Goal: Task Accomplishment & Management: Use online tool/utility

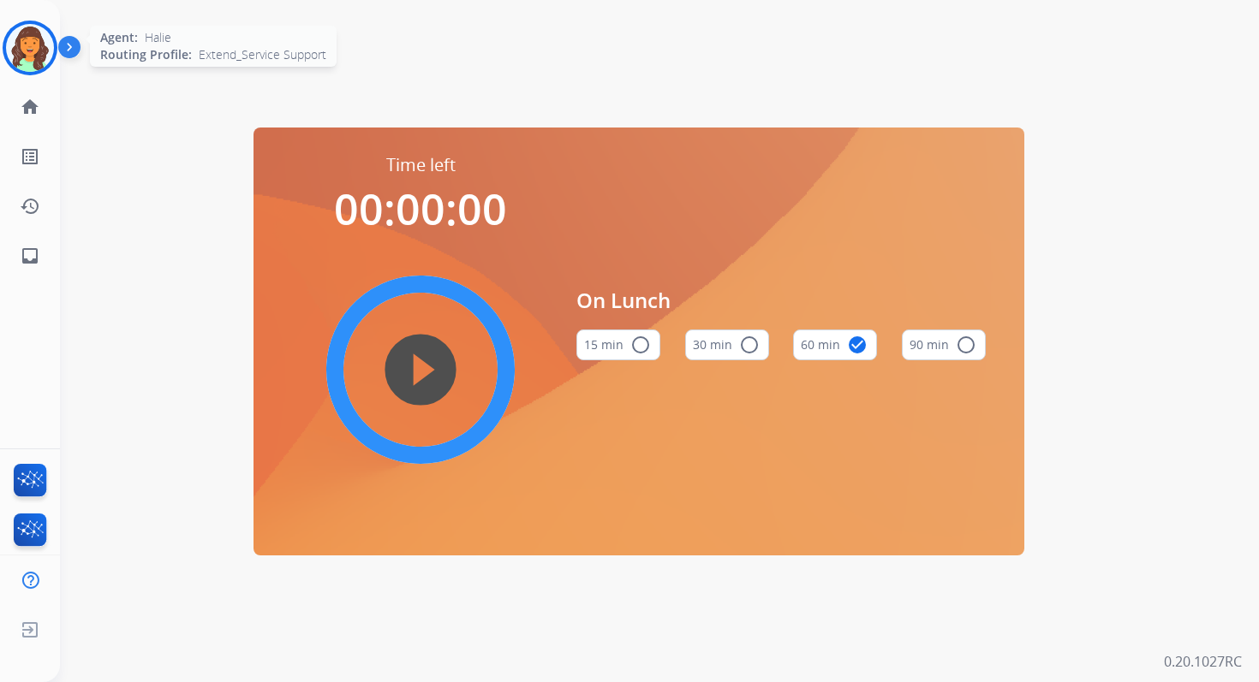
click at [36, 46] on img at bounding box center [30, 48] width 48 height 48
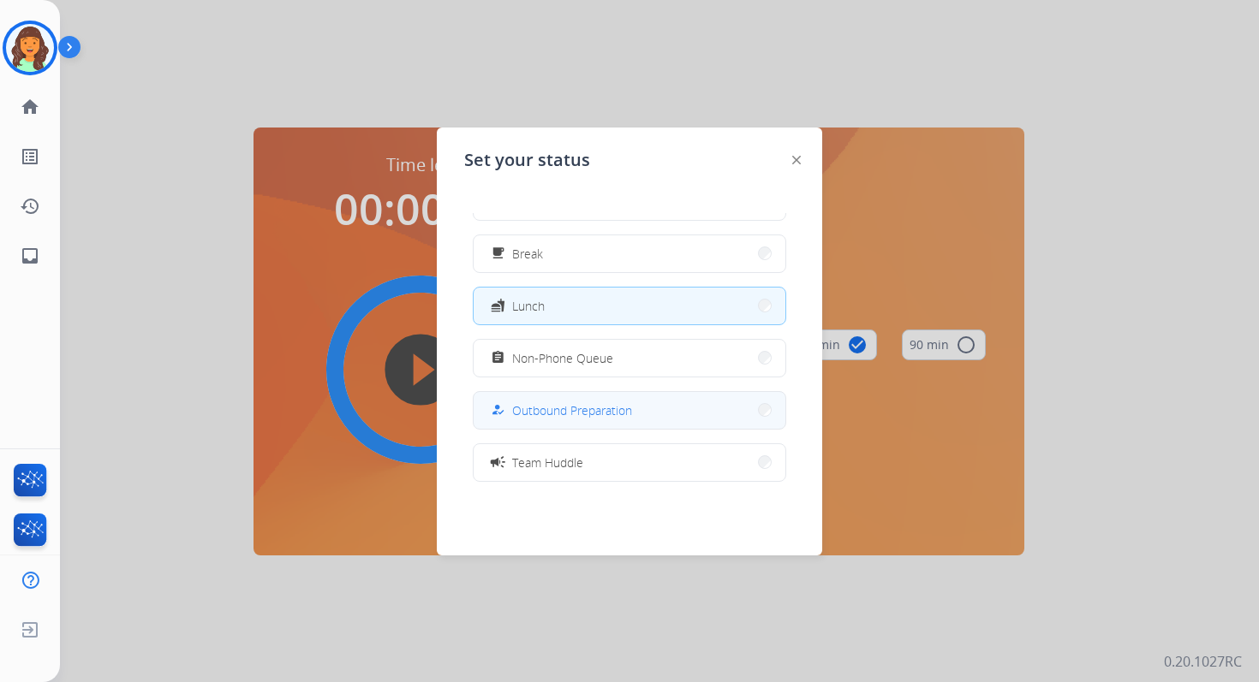
scroll to position [44, 0]
click at [617, 460] on button "campaign Team Huddle" at bounding box center [629, 463] width 312 height 37
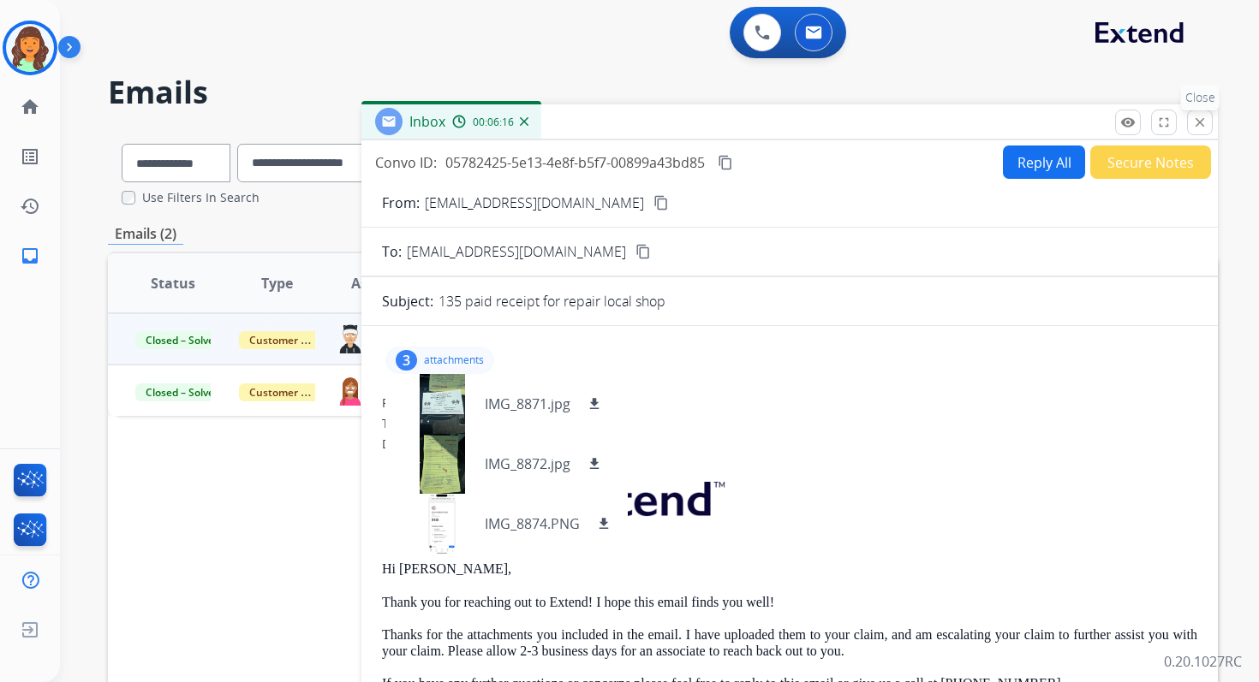
click at [1196, 124] on mat-icon "close" at bounding box center [1199, 122] width 15 height 15
